Goal: Navigation & Orientation: Find specific page/section

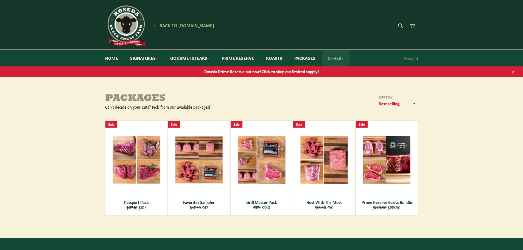
click at [336, 58] on link "Other" at bounding box center [335, 58] width 27 height 17
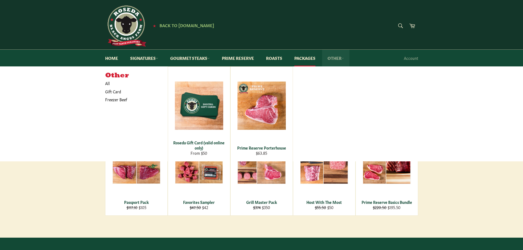
click at [336, 58] on link "Other" at bounding box center [335, 58] width 27 height 17
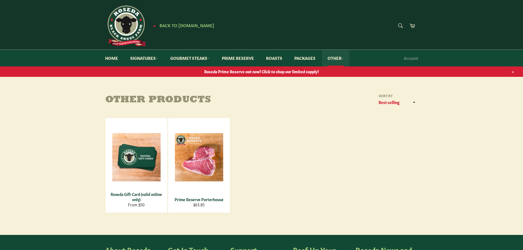
click at [336, 58] on link "Other" at bounding box center [335, 58] width 27 height 17
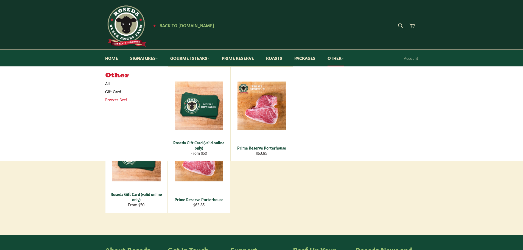
click at [114, 97] on link "Freezer Beef" at bounding box center [132, 100] width 60 height 8
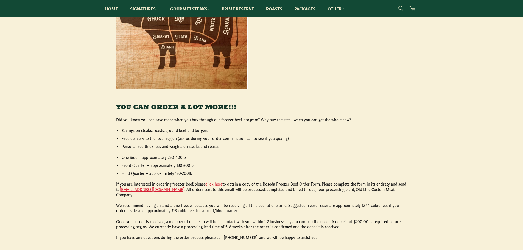
scroll to position [192, 0]
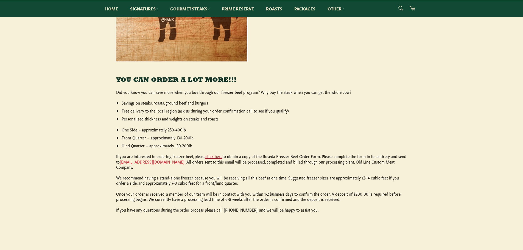
click at [208, 154] on link "click here" at bounding box center [213, 156] width 17 height 5
